Goal: Find specific page/section: Find specific page/section

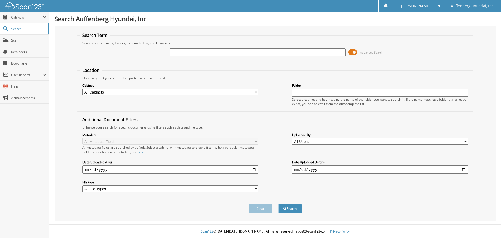
click at [225, 52] on input "text" at bounding box center [258, 52] width 176 height 8
type input "305209"
click at [296, 209] on button "Search" at bounding box center [289, 208] width 23 height 10
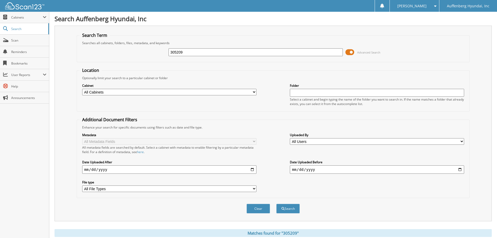
click at [352, 52] on span at bounding box center [349, 52] width 9 height 8
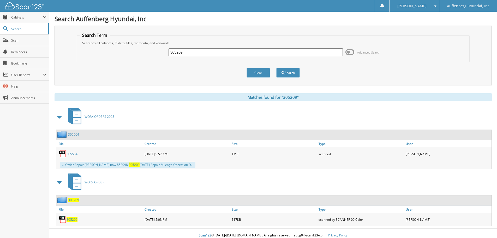
click at [73, 153] on link "305564" at bounding box center [72, 154] width 11 height 4
